Goal: Task Accomplishment & Management: Manage account settings

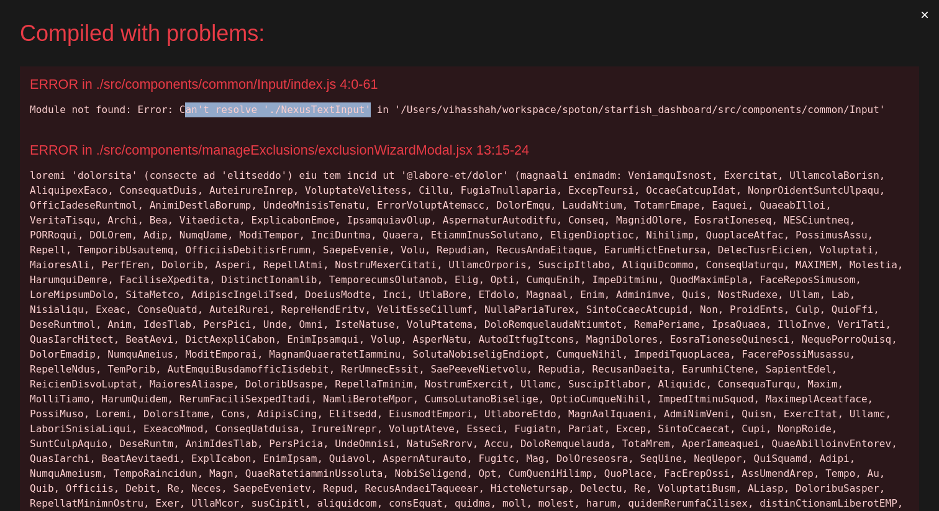
drag, startPoint x: 373, startPoint y: 111, endPoint x: 187, endPoint y: 111, distance: 185.6
click at [187, 111] on div "Module not found: Error: Can't resolve './NexusTextInput' in '/Users/vihasshah/…" at bounding box center [469, 109] width 879 height 15
click at [177, 111] on div "Module not found: Error: Can't resolve './NexusTextInput' in '/Users/vihasshah/…" at bounding box center [469, 109] width 879 height 15
copy div "Can't resolve './NexusTextInput'"
drag, startPoint x: 177, startPoint y: 111, endPoint x: 373, endPoint y: 117, distance: 196.3
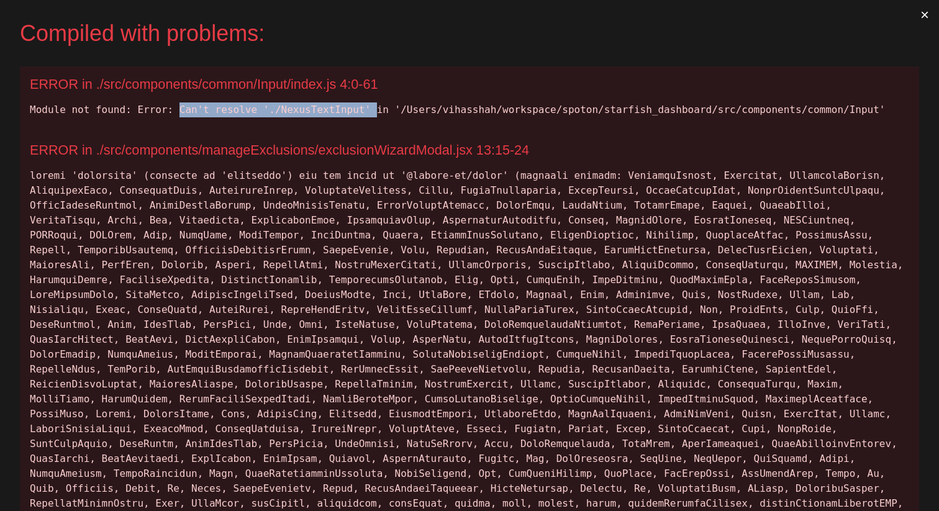
click at [373, 117] on div "Module not found: Error: Can't resolve './NexusTextInput' in '/Users/vihasshah/…" at bounding box center [469, 109] width 879 height 15
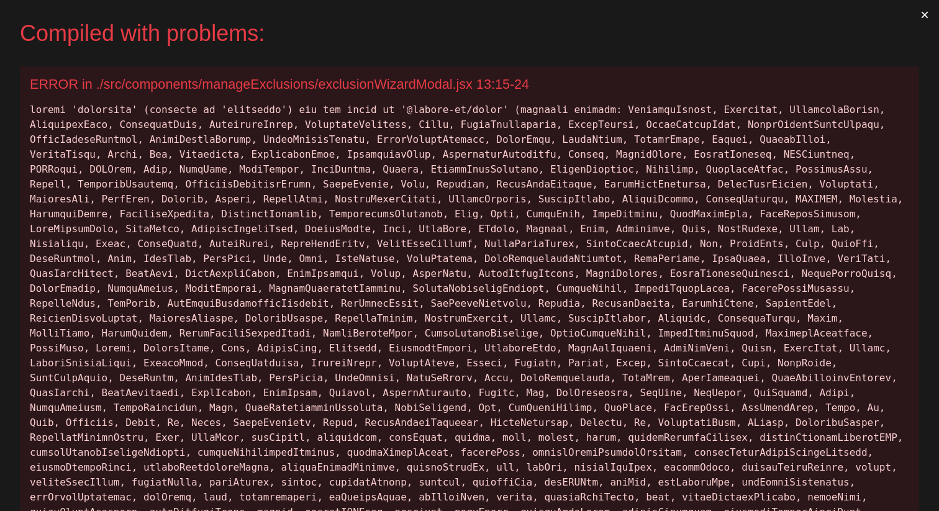
click at [130, 111] on div at bounding box center [469, 444] width 879 height 685
drag, startPoint x: 140, startPoint y: 110, endPoint x: 35, endPoint y: 103, distance: 105.1
click at [34, 104] on div at bounding box center [469, 444] width 879 height 685
click at [35, 103] on div at bounding box center [469, 444] width 879 height 685
click at [496, 109] on div at bounding box center [469, 444] width 879 height 685
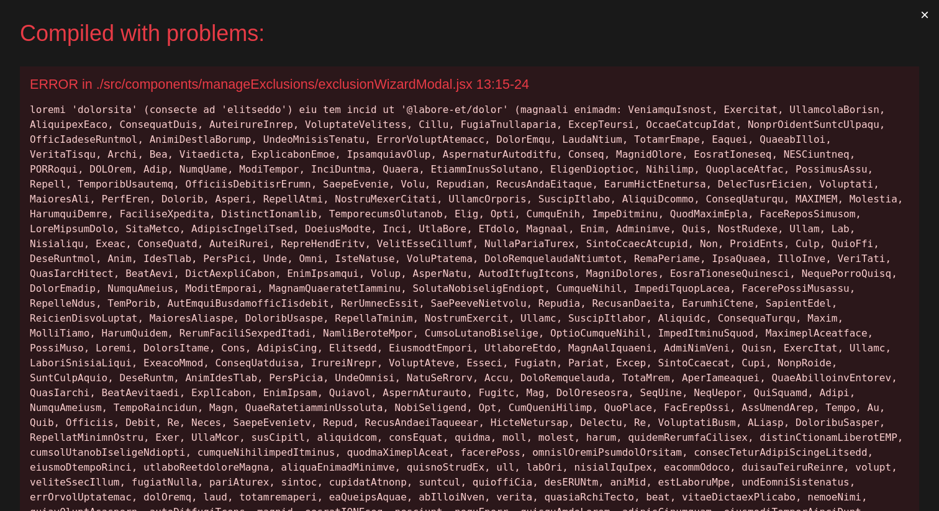
click at [514, 109] on div at bounding box center [469, 444] width 879 height 685
click at [510, 109] on div at bounding box center [469, 444] width 879 height 685
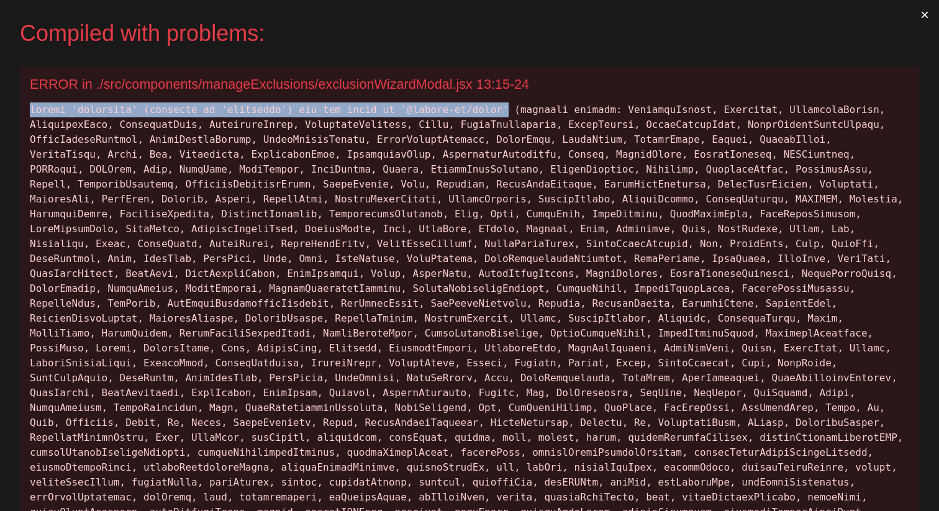
drag, startPoint x: 509, startPoint y: 109, endPoint x: 74, endPoint y: 97, distance: 435.3
click at [74, 97] on div "ERROR in ./src/components/manageExclusions/exclusionWizardModal.jsx 13:15-24" at bounding box center [469, 434] width 899 height 736
copy div "export 'keyframes' (imported as 'keyframes') was not found in '@chakra-ui/react'"
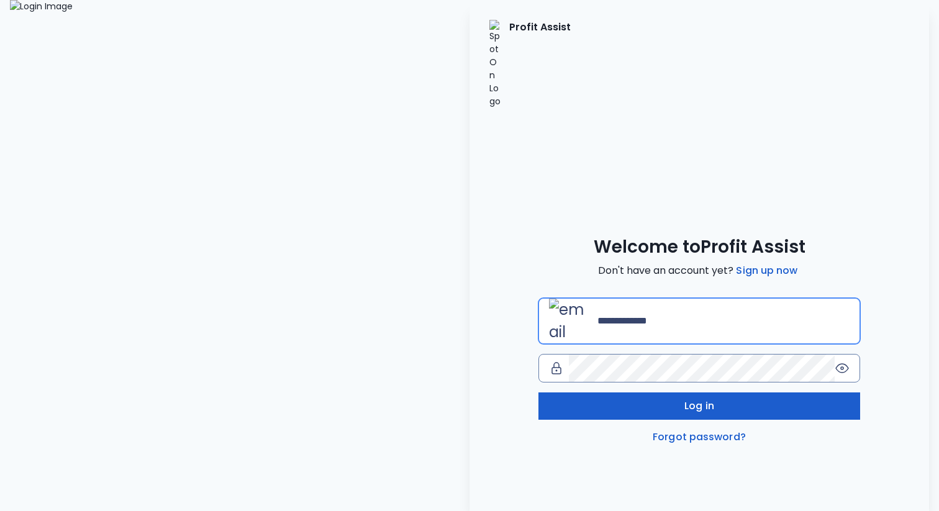
type input "**********"
click at [775, 392] on button "Log in" at bounding box center [699, 405] width 322 height 27
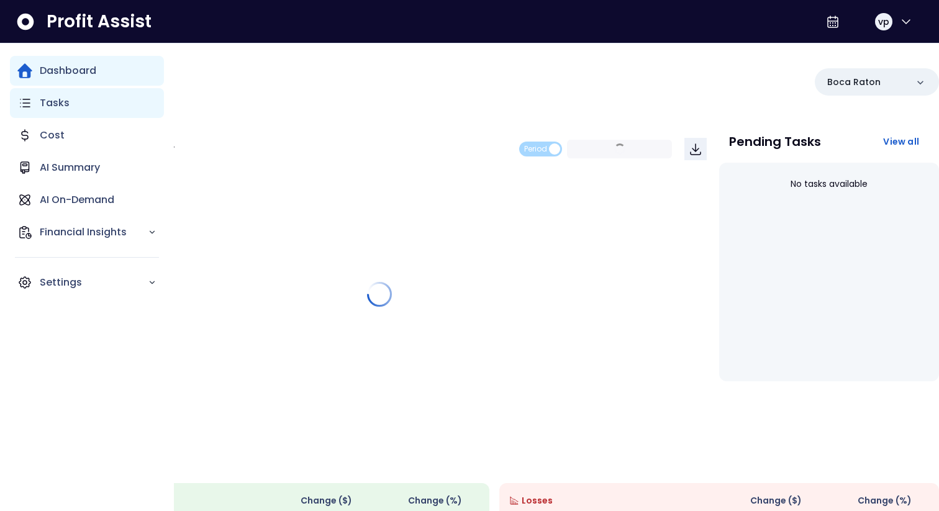
click at [43, 99] on p "Tasks" at bounding box center [55, 103] width 30 height 15
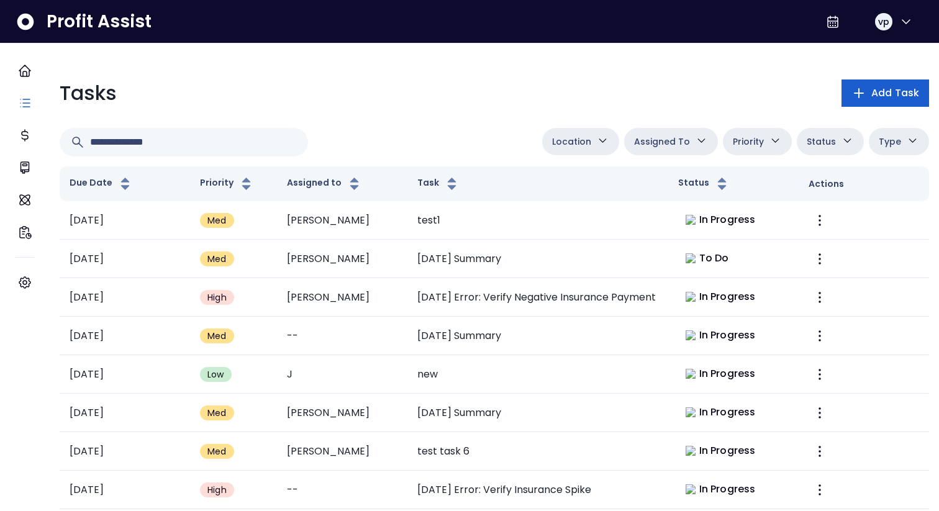
click at [878, 94] on span "Add Task" at bounding box center [895, 93] width 48 height 15
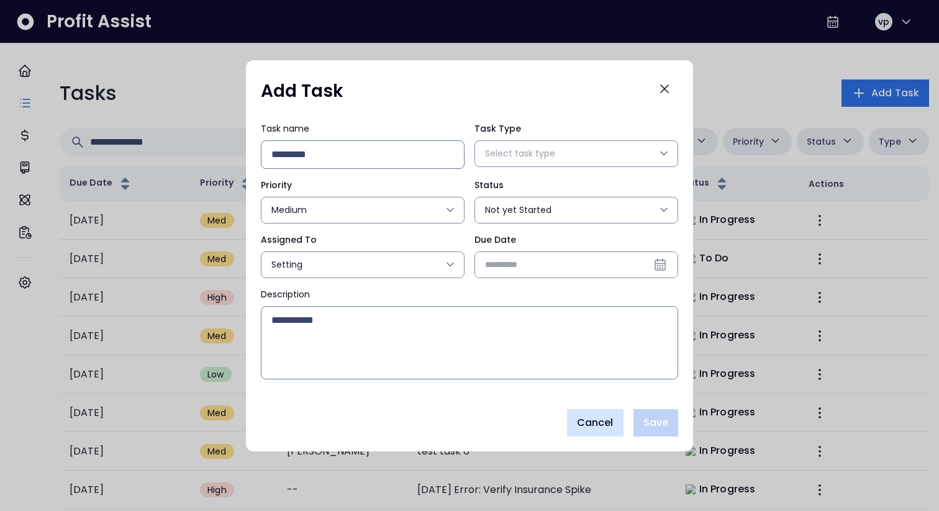
click at [592, 431] on button "Cancel" at bounding box center [595, 422] width 56 height 27
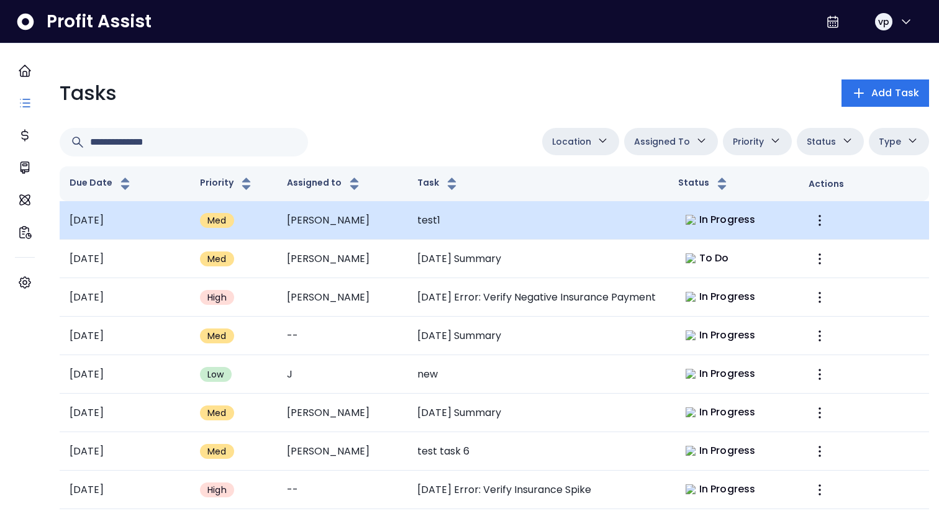
click at [741, 228] on td "In Progress" at bounding box center [733, 220] width 130 height 38
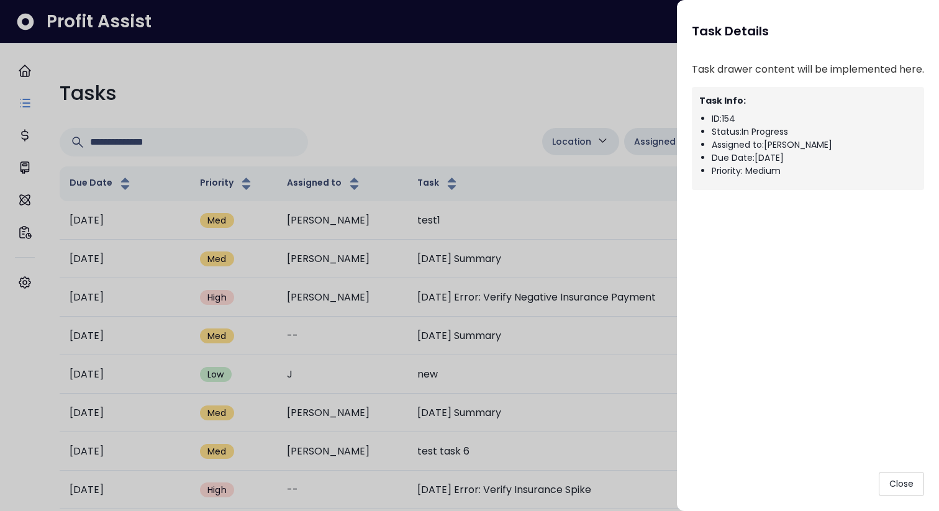
click at [870, 27] on div "Task Details" at bounding box center [808, 33] width 232 height 37
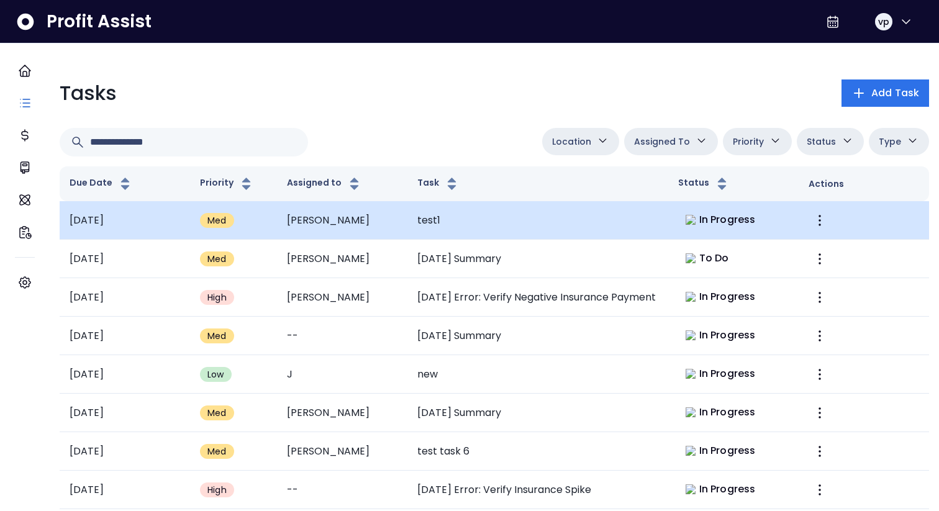
click at [834, 221] on td at bounding box center [863, 220] width 130 height 38
click at [849, 212] on td at bounding box center [863, 220] width 130 height 38
click at [781, 218] on td "In Progress" at bounding box center [733, 220] width 130 height 38
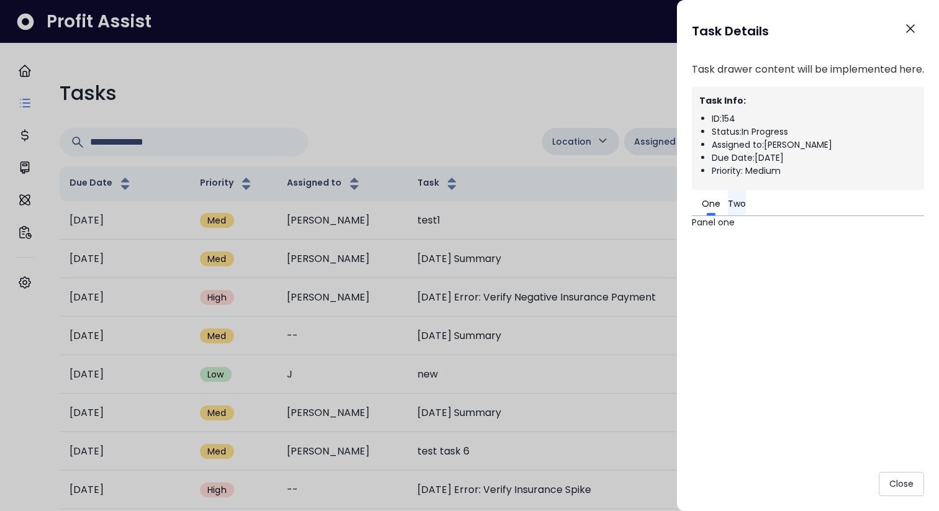
click at [746, 200] on button "Two" at bounding box center [737, 202] width 18 height 25
click at [746, 205] on button "Two" at bounding box center [737, 202] width 18 height 25
click at [497, 199] on div at bounding box center [469, 255] width 939 height 511
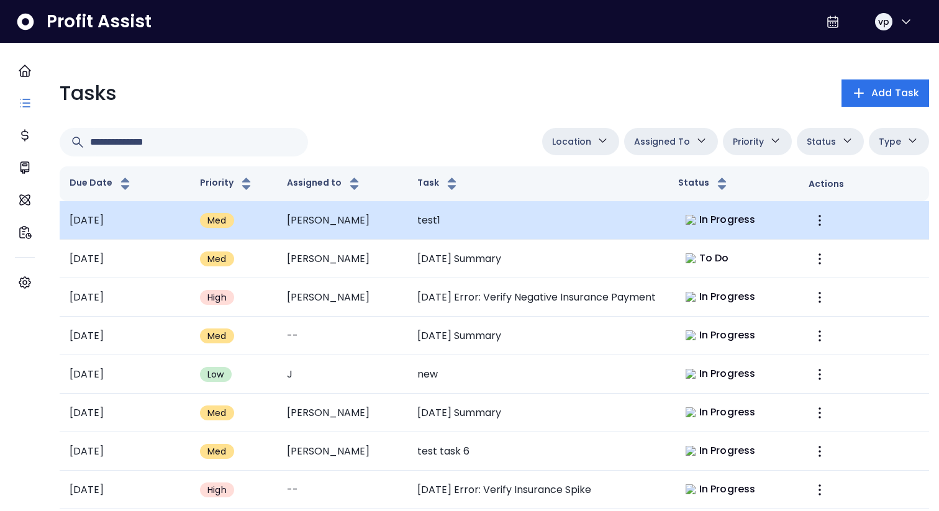
click at [601, 225] on td "test1" at bounding box center [537, 220] width 261 height 38
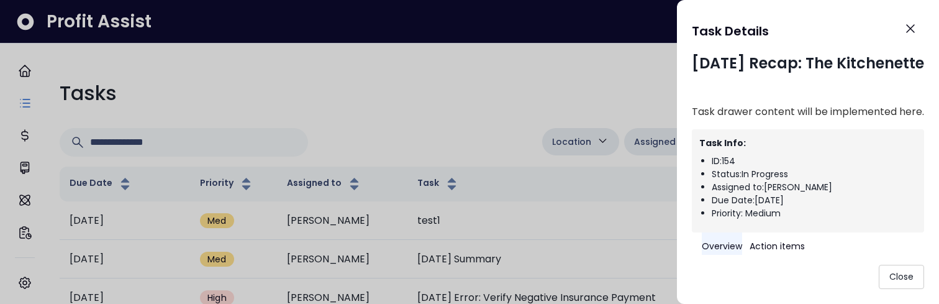
click at [720, 248] on button "Overview" at bounding box center [722, 244] width 40 height 25
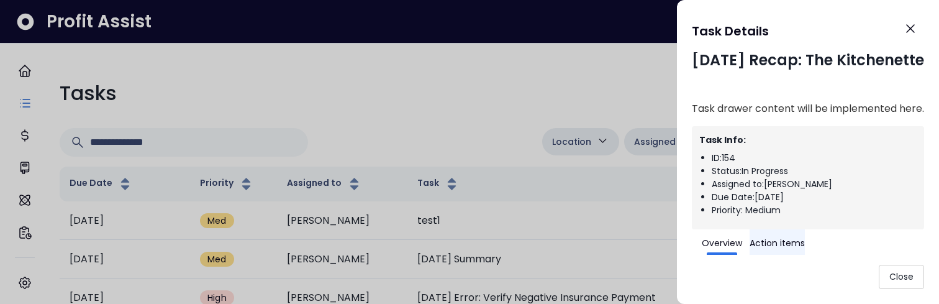
click at [790, 246] on button "Action items" at bounding box center [776, 241] width 55 height 25
click at [767, 247] on button "Action items" at bounding box center [776, 241] width 55 height 25
click at [458, 93] on div at bounding box center [469, 152] width 939 height 304
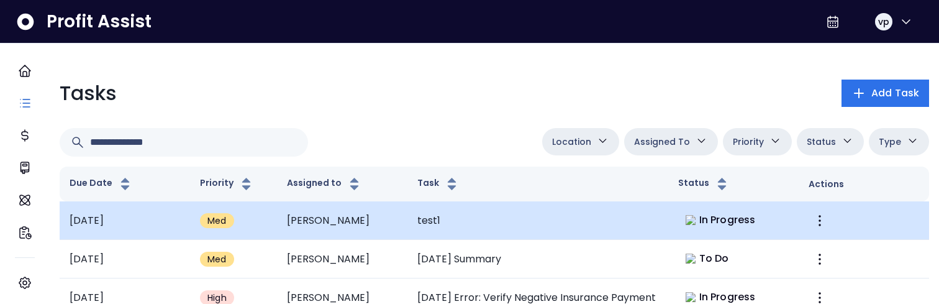
click at [738, 212] on span "In Progress" at bounding box center [727, 219] width 56 height 15
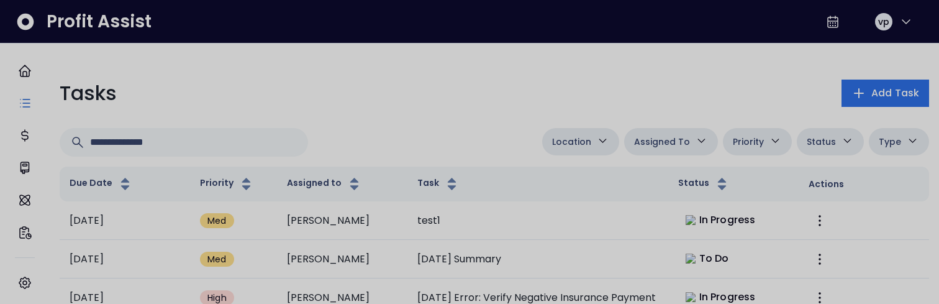
click at [562, 121] on div at bounding box center [469, 152] width 939 height 304
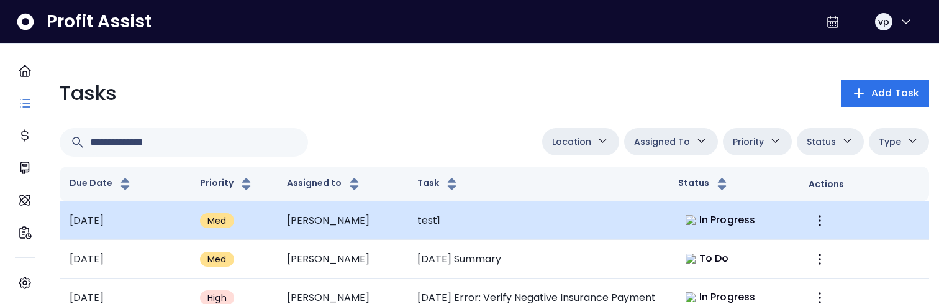
click at [549, 221] on td "test1" at bounding box center [537, 220] width 261 height 38
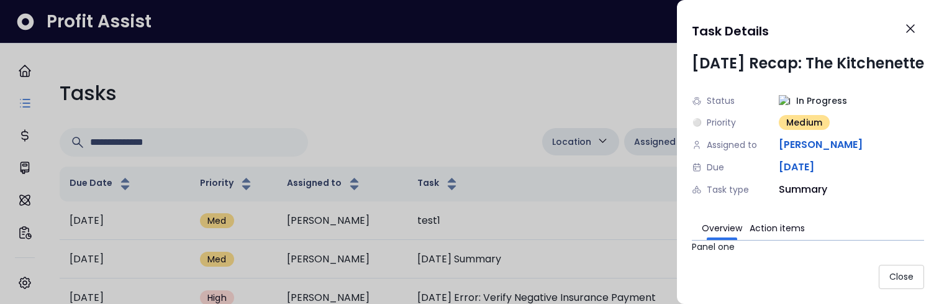
click at [778, 148] on span "vihas" at bounding box center [820, 144] width 84 height 15
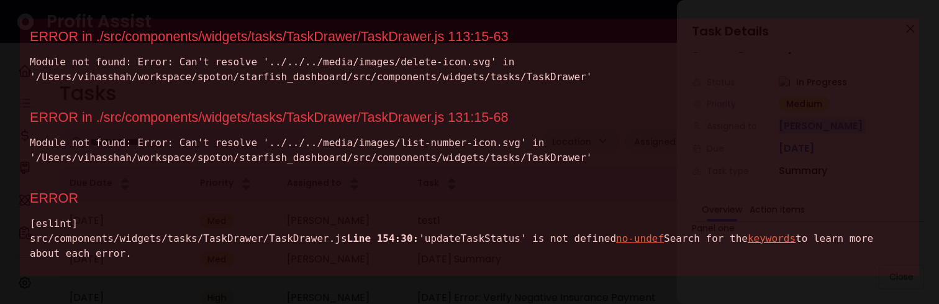
scroll to position [47, 0]
click at [160, 255] on div "[eslint] src/components/widgets/tasks/TaskDrawer/TaskDrawer.js Line 154:30: 'up…" at bounding box center [469, 239] width 879 height 45
copy div "updateTaskStatus"
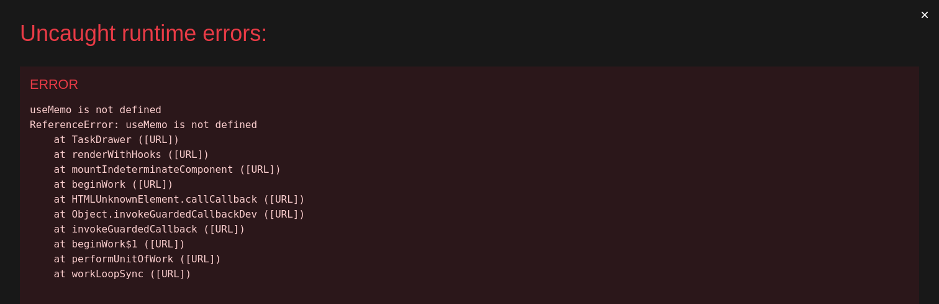
scroll to position [0, 0]
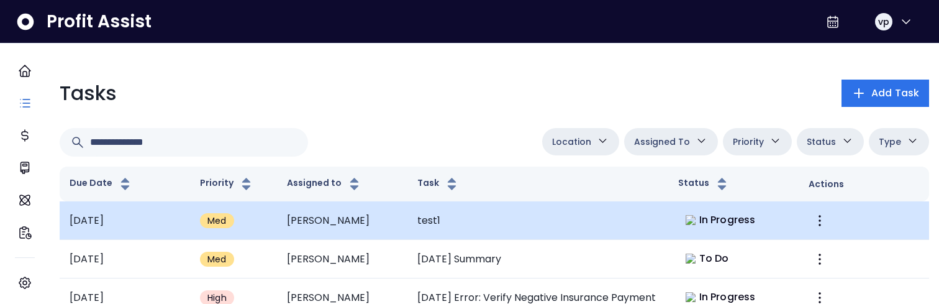
click at [593, 218] on td "test1" at bounding box center [537, 220] width 261 height 38
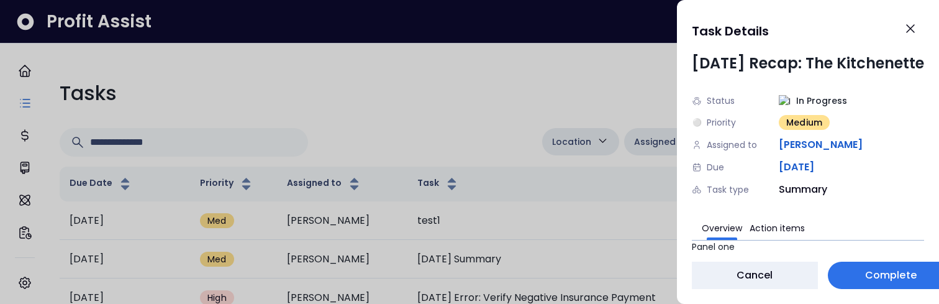
scroll to position [22, 0]
